Goal: Obtain resource: Download file/media

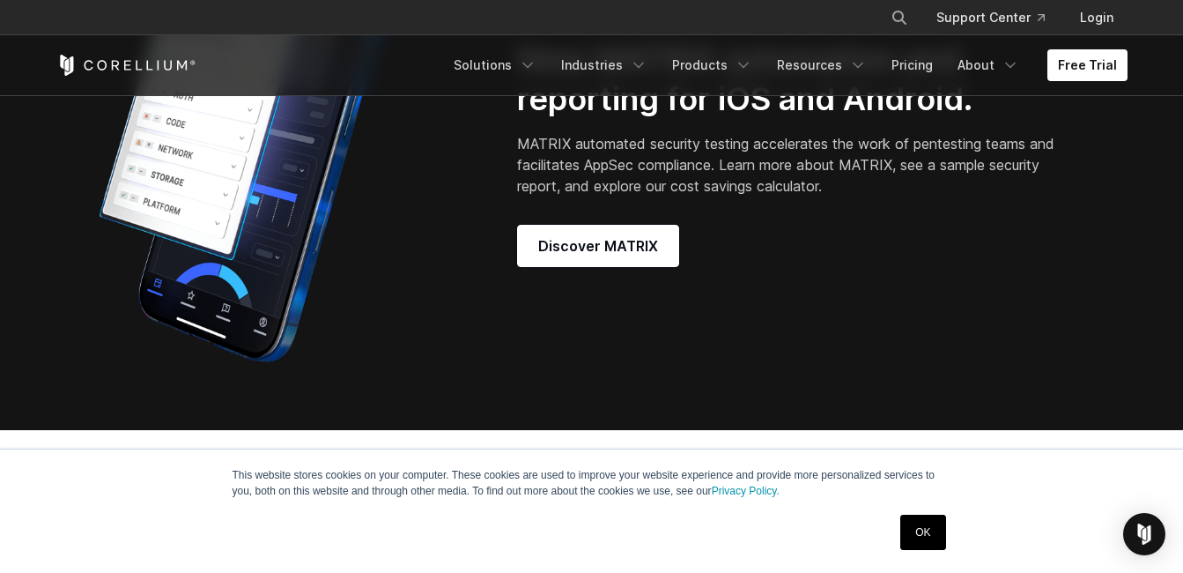
scroll to position [1516, 0]
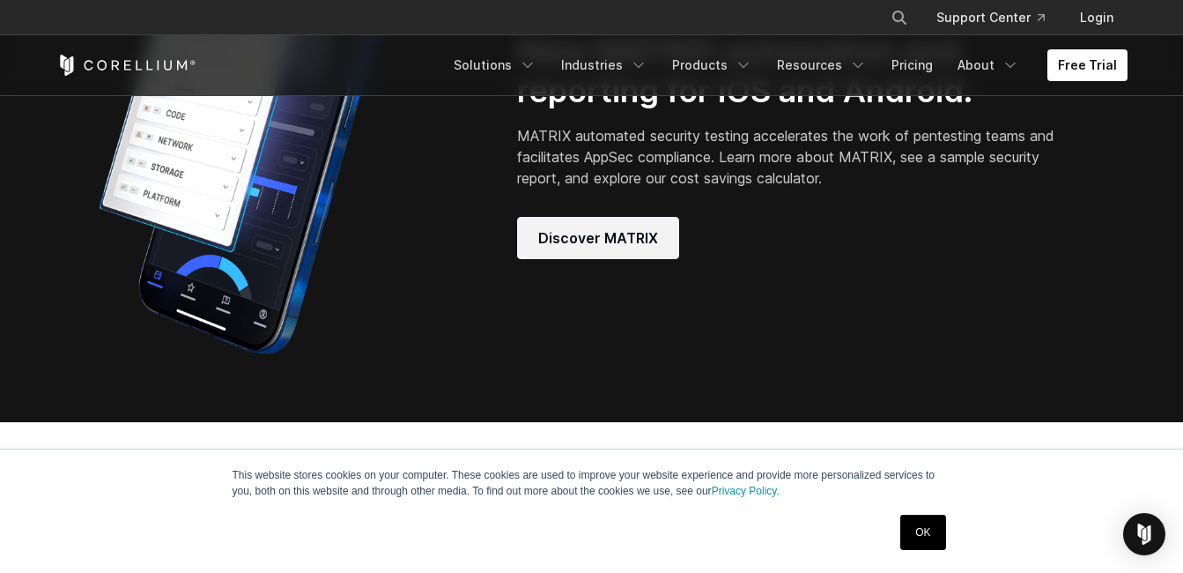
click at [637, 249] on span "Discover MATRIX" at bounding box center [598, 237] width 120 height 21
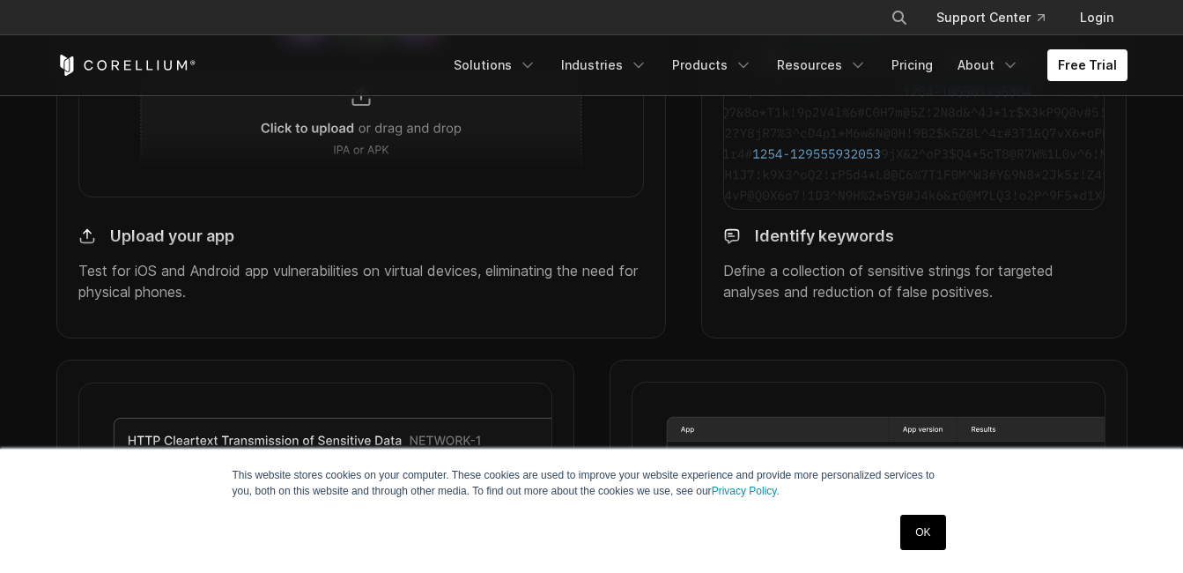
scroll to position [1806, 0]
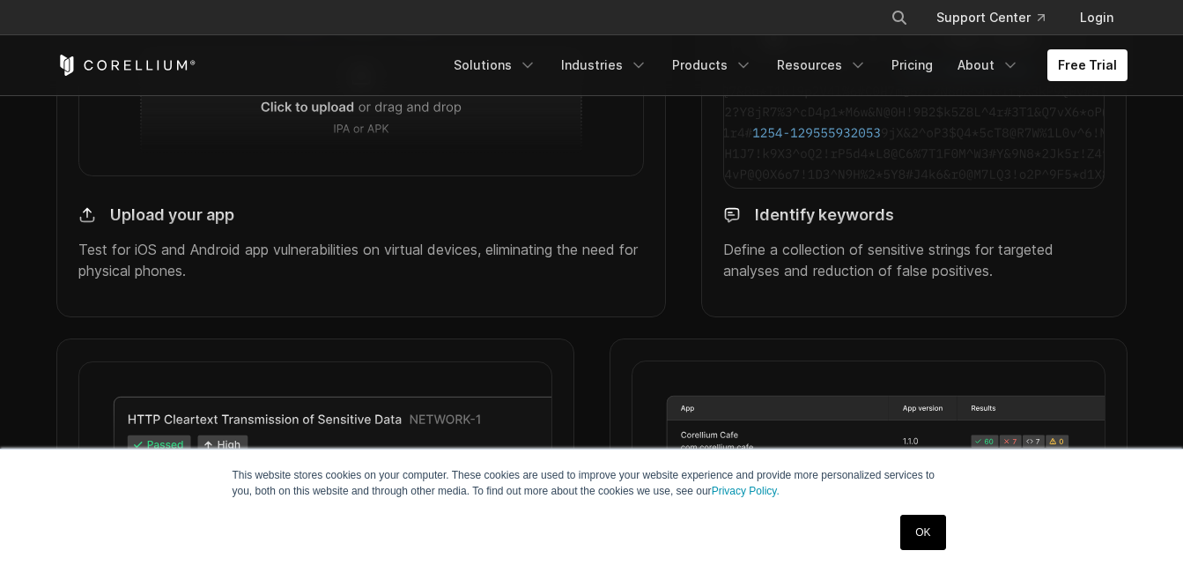
click at [270, 259] on div "Upload your app Test for iOS and Android app vulnerabilities on virtual devices…" at bounding box center [361, 244] width 567 height 104
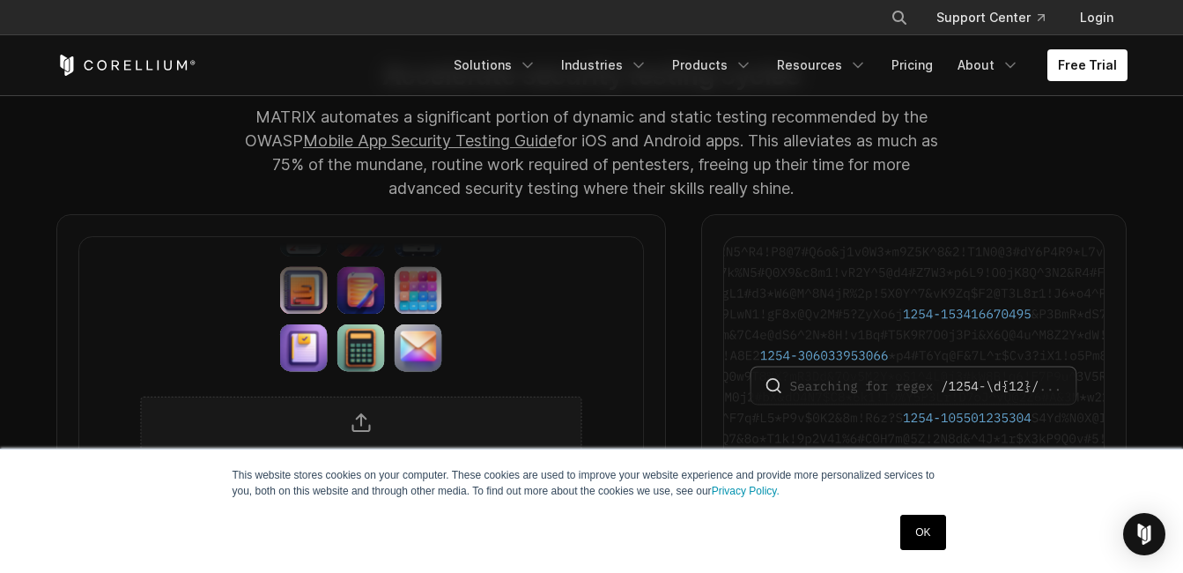
scroll to position [1583, 0]
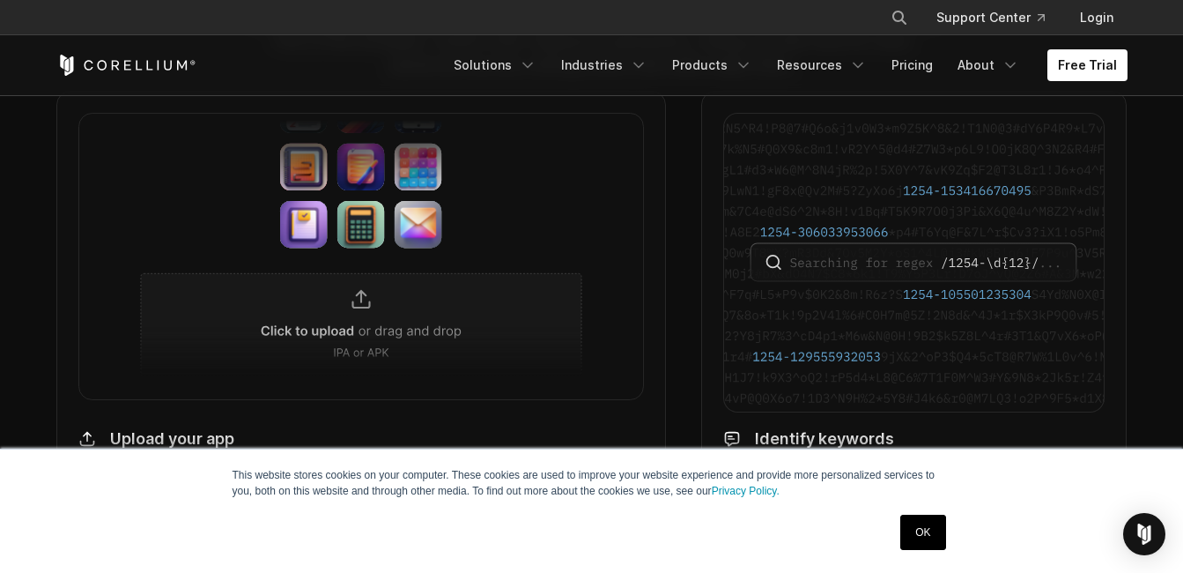
click at [389, 256] on img at bounding box center [361, 256] width 567 height 286
click at [361, 323] on img at bounding box center [361, 256] width 567 height 286
click at [973, 209] on img at bounding box center [914, 262] width 382 height 299
drag, startPoint x: 976, startPoint y: 209, endPoint x: 1010, endPoint y: 206, distance: 33.6
click at [979, 209] on img at bounding box center [914, 262] width 382 height 299
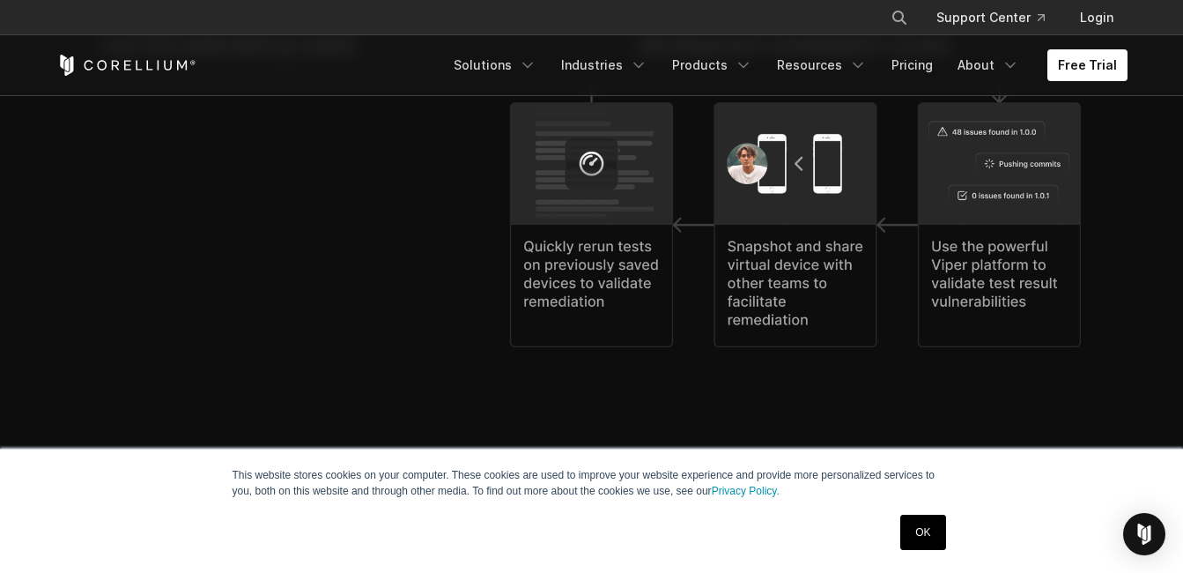
scroll to position [4166, 0]
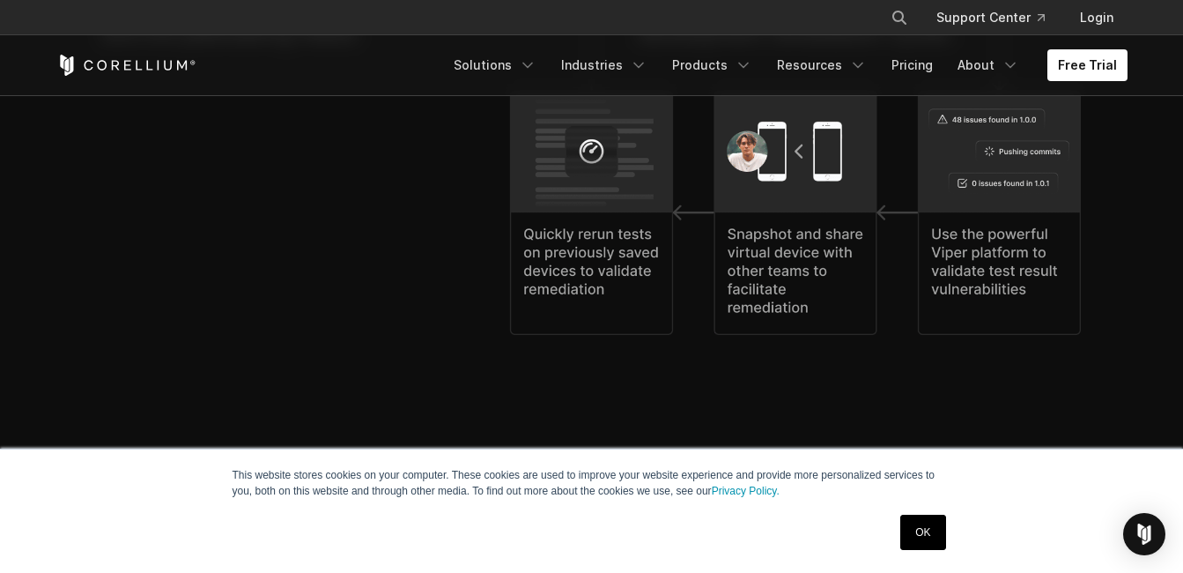
click at [803, 278] on img at bounding box center [591, 21] width 979 height 627
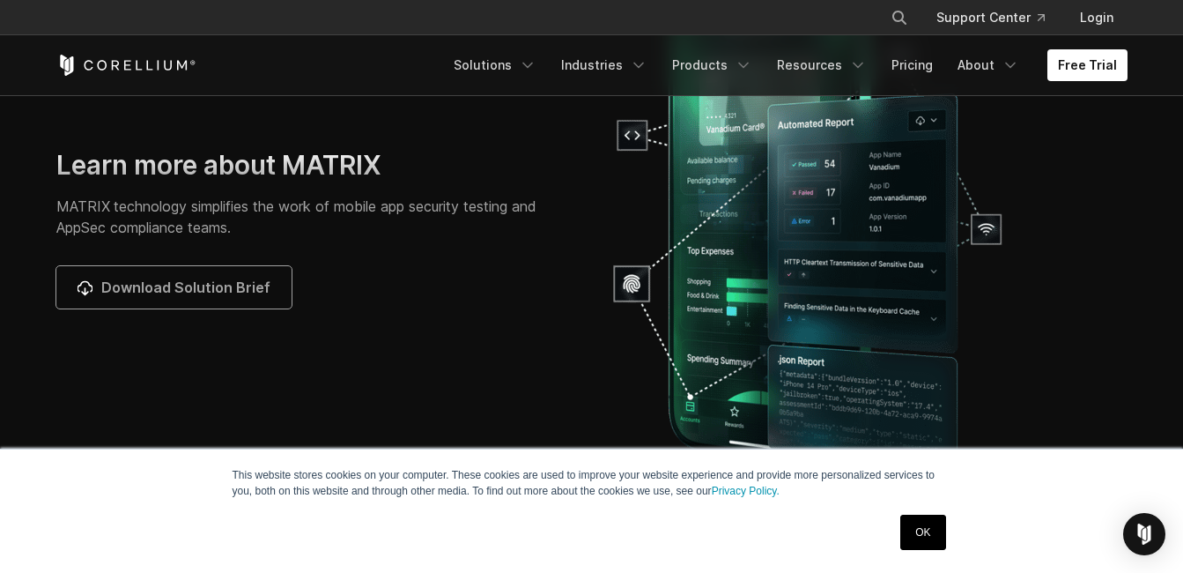
scroll to position [5687, 0]
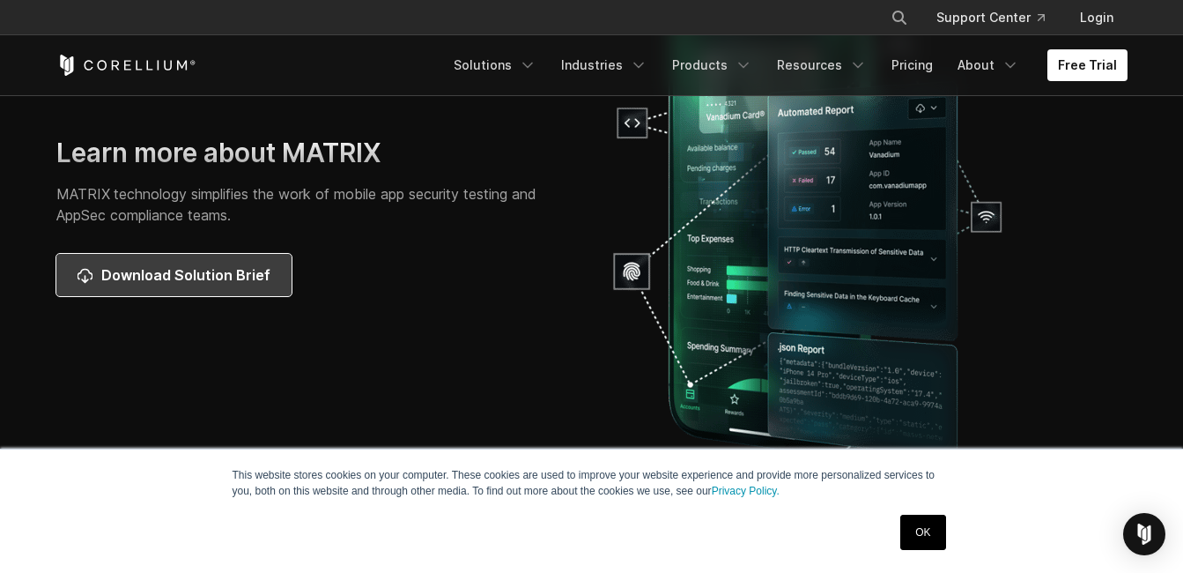
click at [219, 286] on span "Download Solution Brief" at bounding box center [185, 274] width 169 height 21
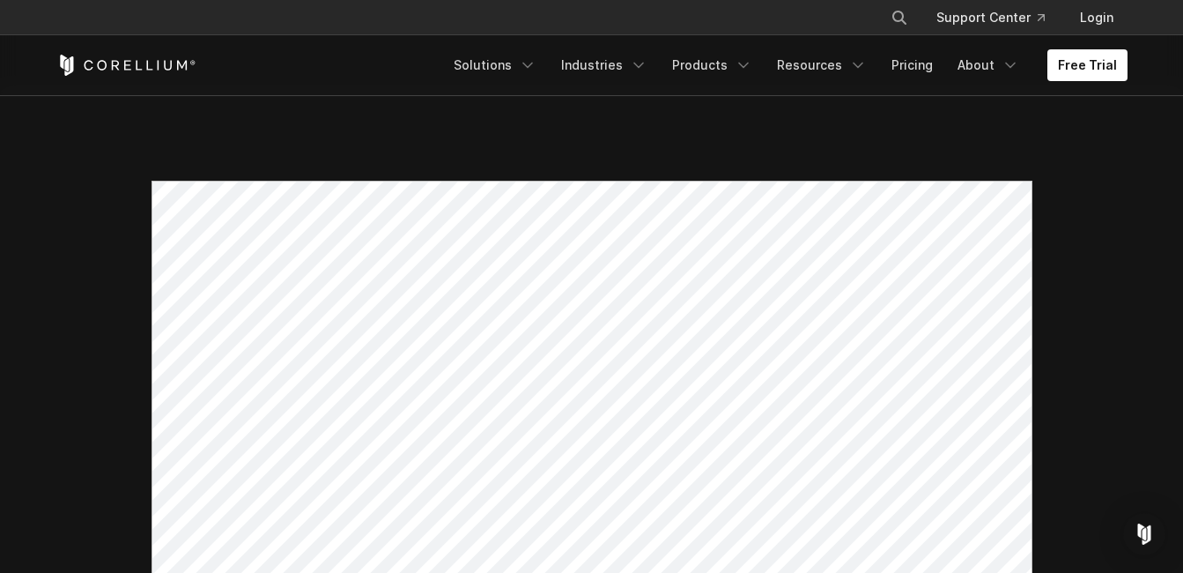
drag, startPoint x: 1034, startPoint y: 464, endPoint x: 1035, endPoint y: 479, distance: 15.1
